Goal: Navigation & Orientation: Find specific page/section

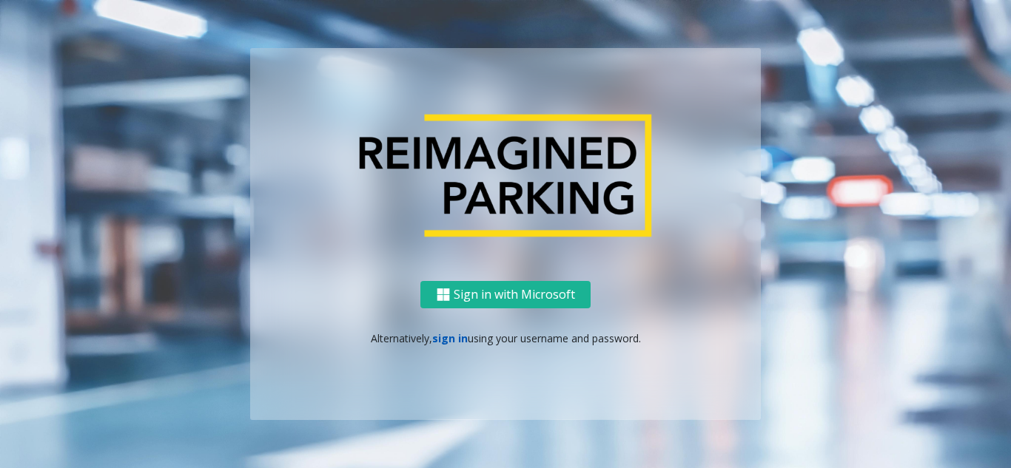
click at [454, 339] on link "sign in" at bounding box center [450, 338] width 36 height 14
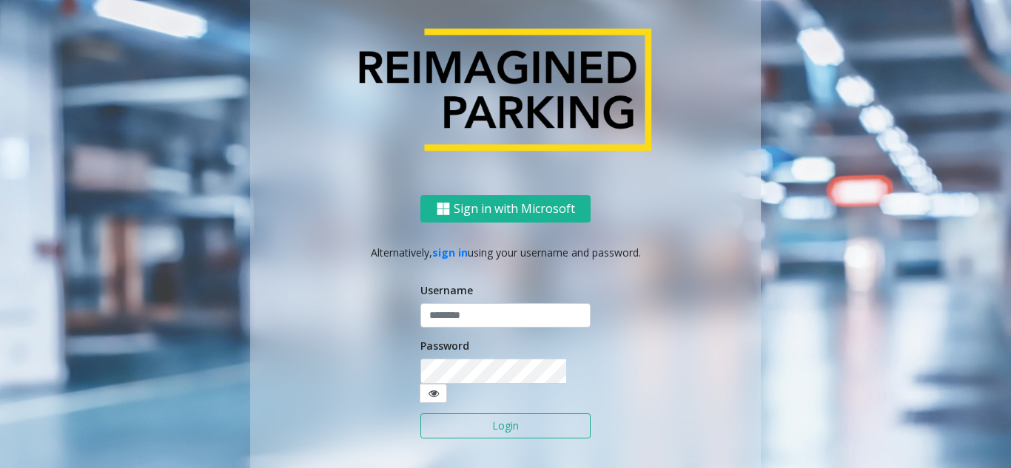
click at [458, 298] on label "Username" at bounding box center [446, 291] width 53 height 16
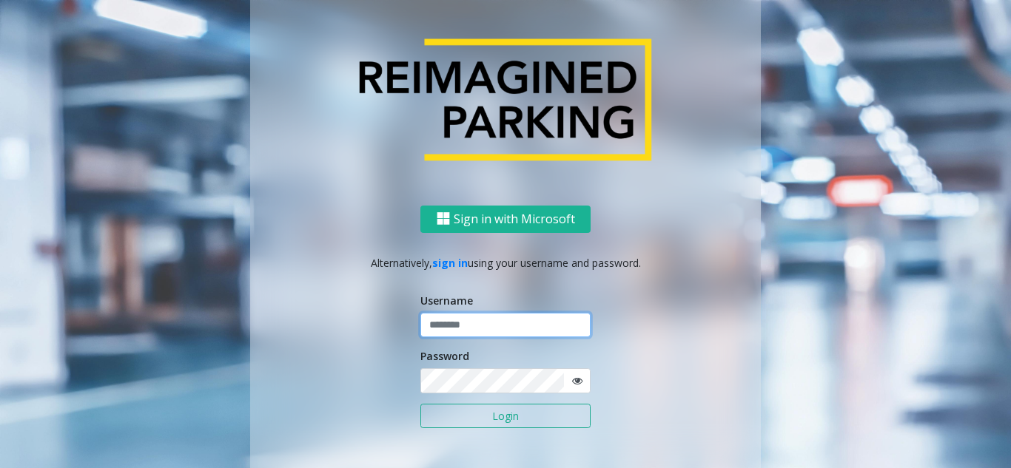
click at [451, 322] on input "text" at bounding box center [505, 325] width 170 height 25
type input "********"
click at [573, 383] on icon at bounding box center [577, 381] width 10 height 10
click at [524, 427] on button "Login" at bounding box center [505, 416] width 170 height 25
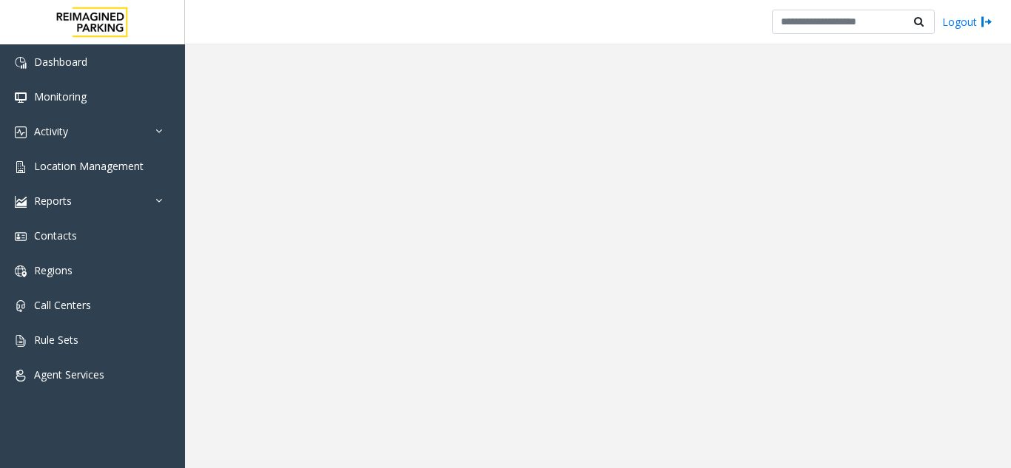
click at [524, 427] on ng-component at bounding box center [598, 256] width 826 height 424
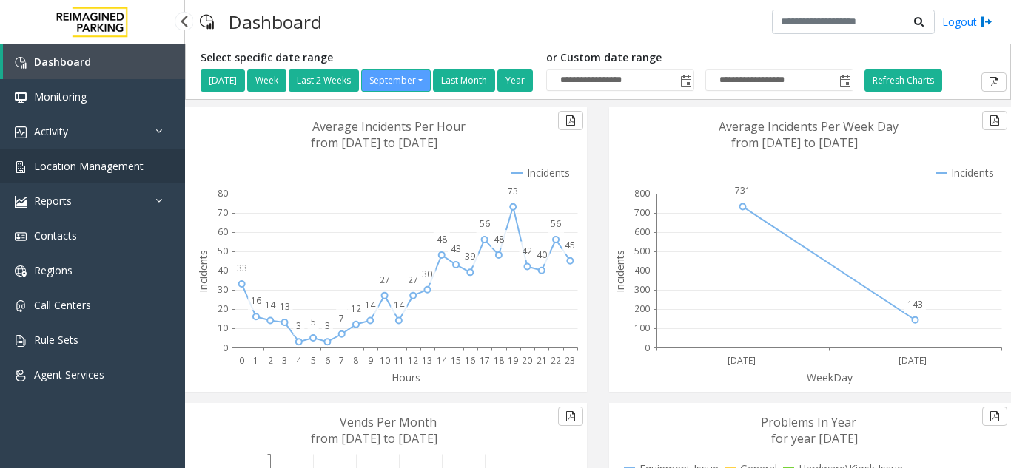
click at [97, 169] on span "Location Management" at bounding box center [88, 166] width 109 height 14
